Goal: Transaction & Acquisition: Purchase product/service

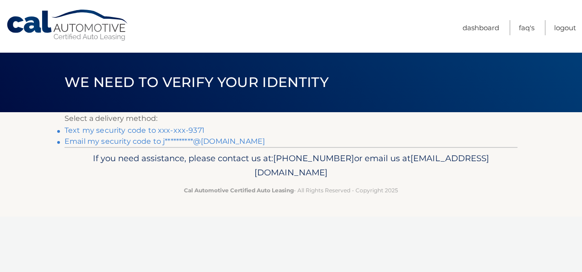
click at [175, 128] on link "Text my security code to xxx-xxx-9371" at bounding box center [135, 130] width 140 height 9
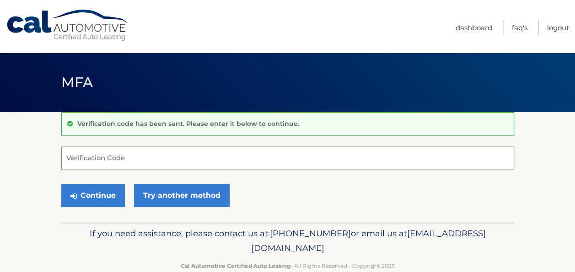
click at [175, 156] on input "Verification Code" at bounding box center [287, 157] width 453 height 23
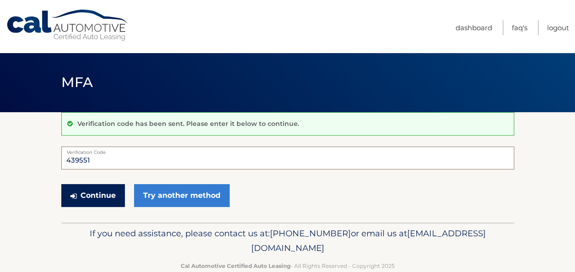
type input "439551"
click at [103, 191] on button "Continue" at bounding box center [93, 195] width 64 height 23
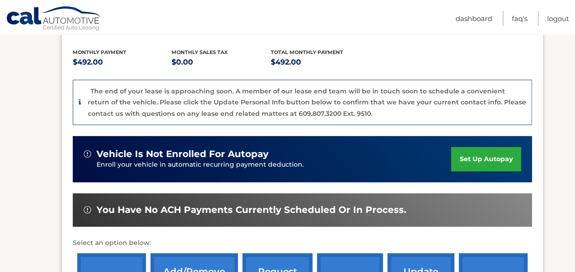
scroll to position [229, 0]
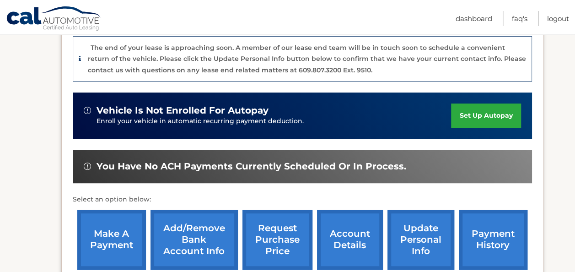
click at [123, 238] on link "make a payment" at bounding box center [111, 240] width 69 height 60
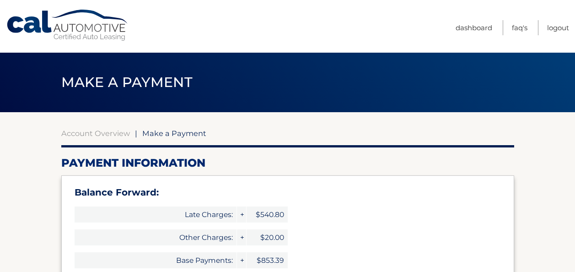
select select "MWY5MmNhZmQtOTY2OS00MTUyLWFhNzQtMDViYmYxZTBmNGVi"
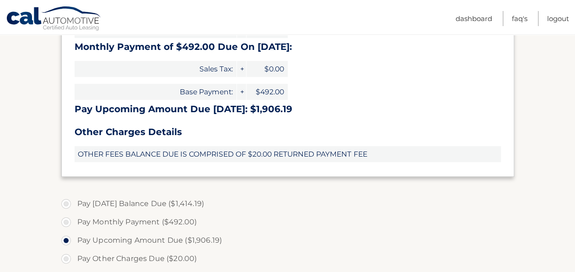
scroll to position [275, 0]
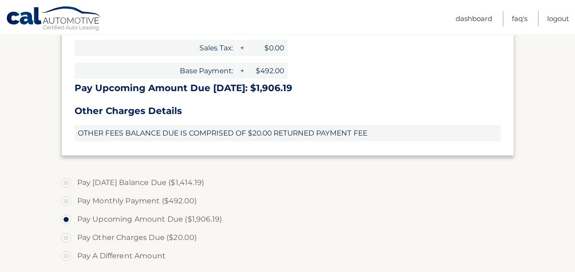
click at [69, 201] on label "Pay Monthly Payment ($492.00)" at bounding box center [287, 201] width 453 height 18
click at [69, 201] on input "Pay Monthly Payment ($492.00)" at bounding box center [69, 199] width 9 height 15
radio input "true"
type input "492.00"
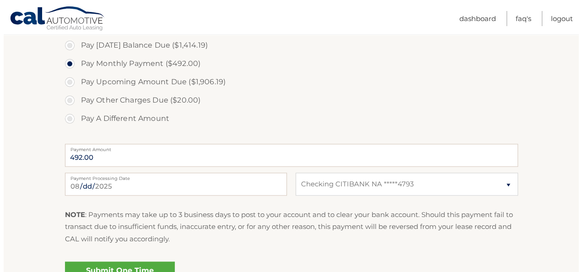
scroll to position [504, 0]
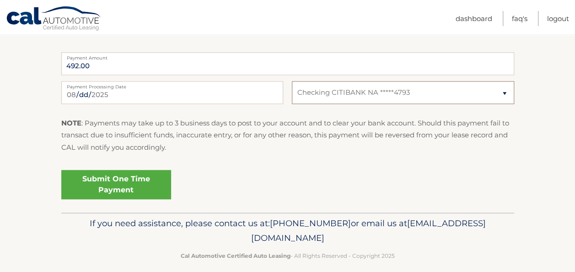
click at [509, 93] on select "Select Bank Account Checking CITIBANK NA *****4793" at bounding box center [403, 92] width 222 height 23
click at [292, 81] on select "Select Bank Account Checking CITIBANK NA *****4793" at bounding box center [403, 92] width 222 height 23
click at [126, 183] on link "Submit One Time Payment" at bounding box center [116, 184] width 110 height 29
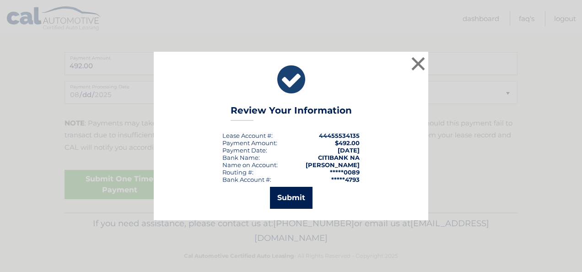
click at [295, 194] on button "Submit" at bounding box center [291, 198] width 43 height 22
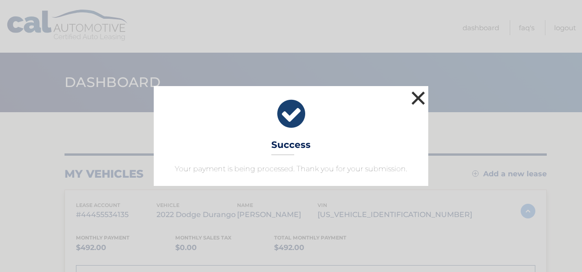
click at [418, 96] on button "×" at bounding box center [418, 98] width 18 height 18
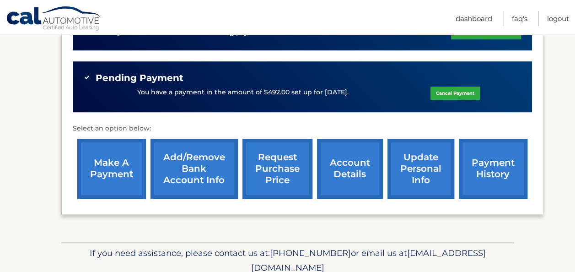
scroll to position [320, 0]
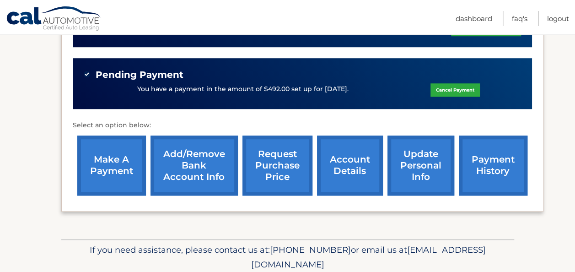
click at [123, 162] on link "make a payment" at bounding box center [111, 166] width 69 height 60
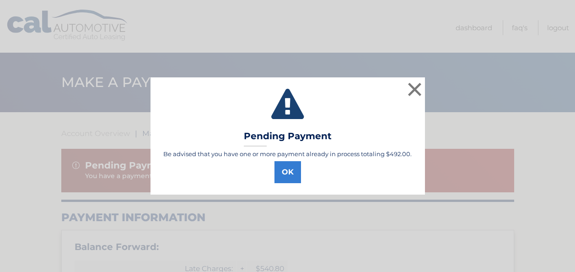
select select "MWY5MmNhZmQtOTY2OS00MTUyLWFhNzQtMDViYmYxZTBmNGVi"
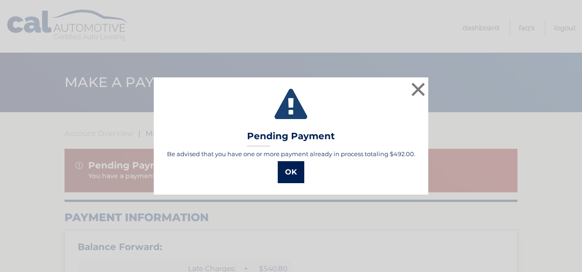
click at [289, 170] on button "OK" at bounding box center [291, 172] width 27 height 22
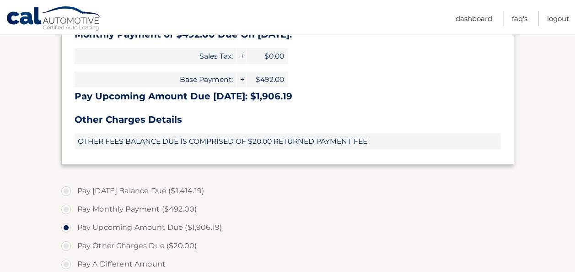
scroll to position [366, 0]
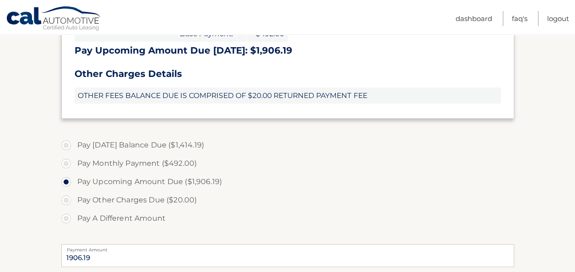
click at [64, 164] on label "Pay Monthly Payment ($492.00)" at bounding box center [287, 163] width 453 height 18
click at [65, 164] on input "Pay Monthly Payment ($492.00)" at bounding box center [69, 161] width 9 height 15
radio input "true"
type input "492.00"
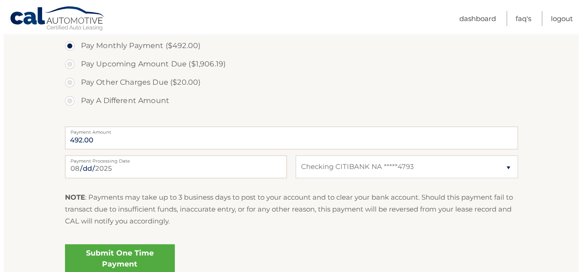
scroll to position [504, 0]
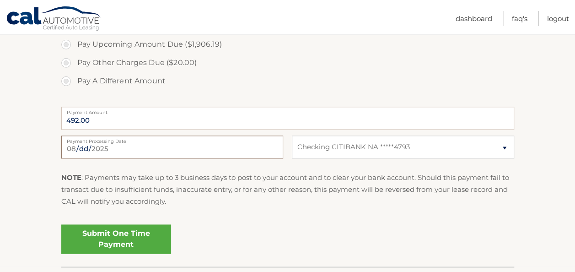
click at [240, 147] on input "[DATE]" at bounding box center [172, 147] width 222 height 23
type input "[DATE]"
click at [136, 231] on link "Submit One Time Payment" at bounding box center [116, 238] width 110 height 29
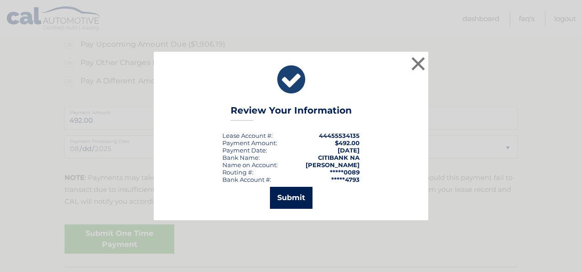
click at [283, 198] on button "Submit" at bounding box center [291, 198] width 43 height 22
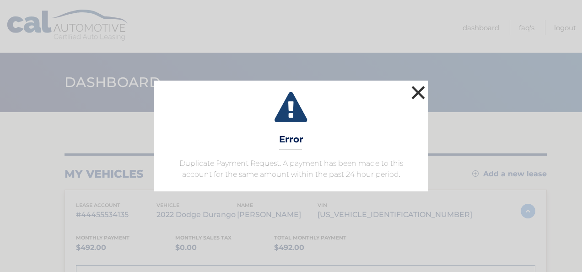
click at [417, 96] on button "×" at bounding box center [418, 92] width 18 height 18
